Goal: Connect with others: Participate in discussion

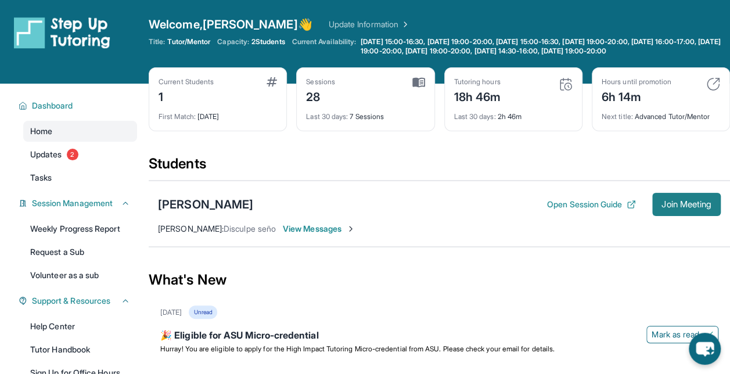
click at [677, 201] on span "Join Meeting" at bounding box center [686, 204] width 50 height 7
click at [668, 196] on button "Join Meeting" at bounding box center [686, 204] width 69 height 23
click at [200, 214] on div "[PERSON_NAME] Open Session Guide Join Meeting" at bounding box center [439, 204] width 563 height 23
click at [196, 203] on div "[PERSON_NAME]" at bounding box center [205, 204] width 95 height 16
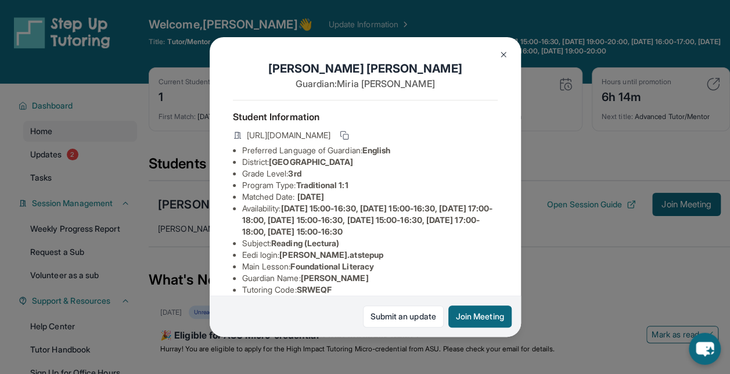
click at [501, 57] on img at bounding box center [503, 54] width 9 height 9
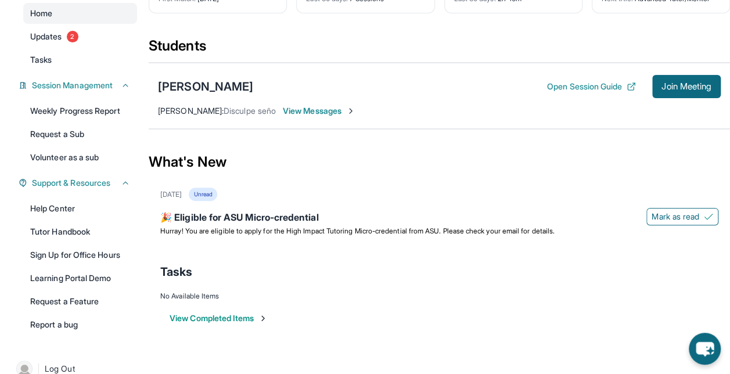
scroll to position [120, 0]
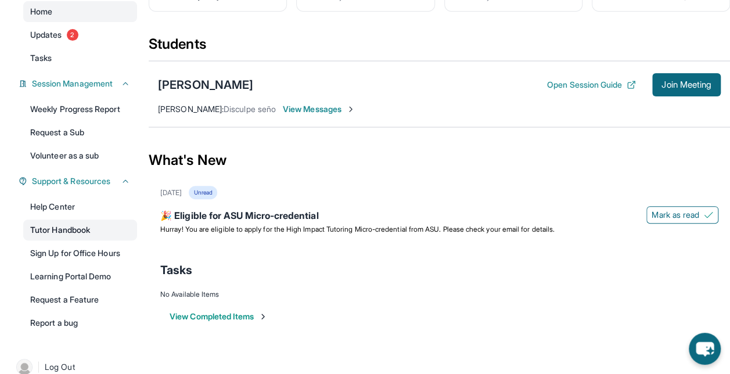
click at [69, 229] on link "Tutor Handbook" at bounding box center [80, 230] width 114 height 21
click at [48, 204] on link "Help Center" at bounding box center [80, 206] width 114 height 21
